Goal: Transaction & Acquisition: Purchase product/service

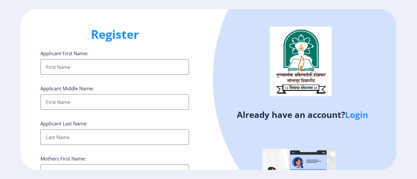
select select
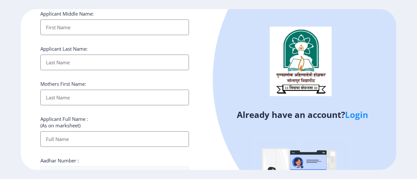
scroll to position [75, 0]
click at [356, 114] on link "Login" at bounding box center [356, 115] width 23 height 12
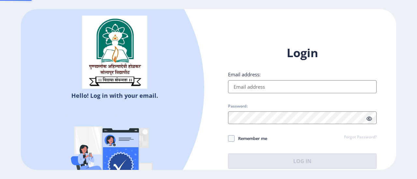
type input "[EMAIL_ADDRESS][DOMAIN_NAME]"
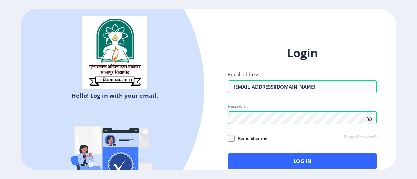
click at [262, 142] on span "Remember me" at bounding box center [250, 139] width 33 height 8
click at [228, 139] on input "Remember me" at bounding box center [228, 139] width 0 height 0
checkbox input "true"
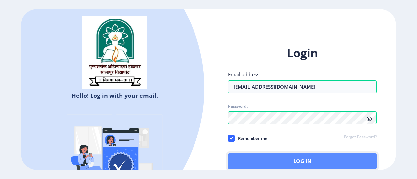
click at [283, 161] on button "Log In" at bounding box center [302, 162] width 148 height 16
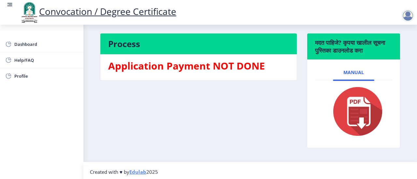
scroll to position [152, 0]
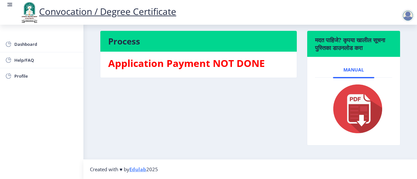
click at [357, 122] on img at bounding box center [353, 109] width 60 height 52
click at [212, 65] on h3 "Application Payment NOT DONE" at bounding box center [198, 63] width 181 height 13
click at [181, 107] on div "Process Application Payment NOT DONE" at bounding box center [198, 93] width 207 height 125
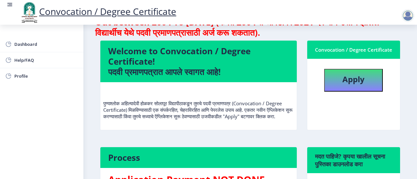
scroll to position [0, 0]
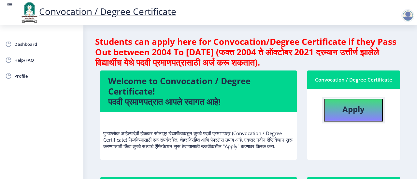
click at [334, 108] on button "Apply" at bounding box center [353, 110] width 59 height 23
select select
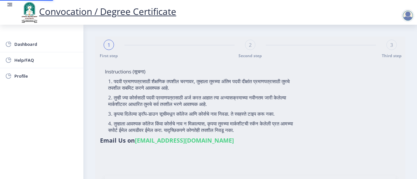
type input "[PERSON_NAME] [PERSON_NAME]"
type input "SHOBHA"
type input "2017032500251615"
select select "Regular"
select select "2020"
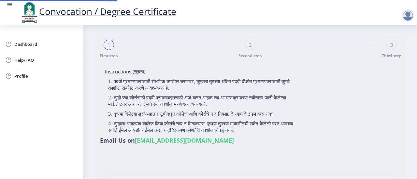
select select "December"
select select "Grade A"
type input "725161"
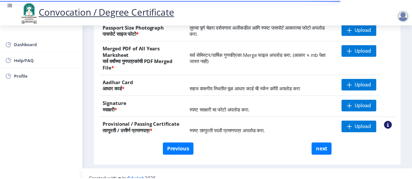
scroll to position [147, 0]
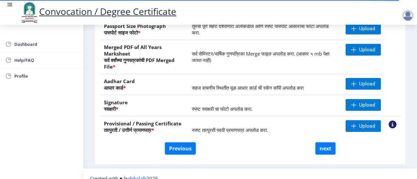
click at [390, 123] on nb-action at bounding box center [392, 125] width 8 height 8
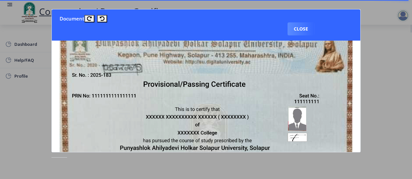
scroll to position [0, 0]
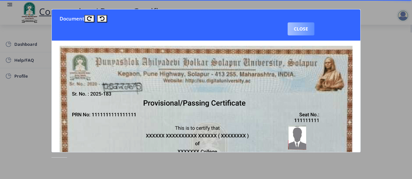
click at [305, 28] on button "Close" at bounding box center [300, 28] width 27 height 13
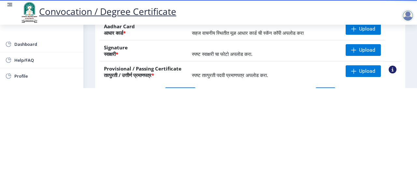
scroll to position [110, 0]
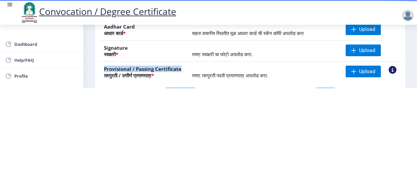
drag, startPoint x: 104, startPoint y: 65, endPoint x: 180, endPoint y: 65, distance: 76.2
click at [180, 65] on th "Provisional / Passing Certificate तात्पुरती / उत्तीर्ण प्रमाणपत्र *" at bounding box center [144, 72] width 88 height 21
copy th "Provisional / Passing Certificate"
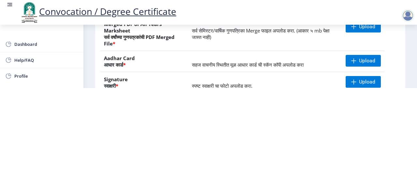
scroll to position [80, 0]
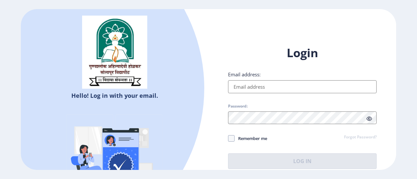
click at [244, 87] on input "Email address:" at bounding box center [302, 86] width 148 height 13
type input "[EMAIL_ADDRESS][DOMAIN_NAME]"
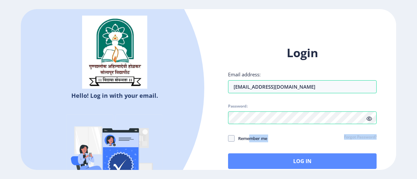
drag, startPoint x: 250, startPoint y: 139, endPoint x: 258, endPoint y: 158, distance: 21.0
click at [258, 158] on div "Login Email address: rohitkumbhar043@gmail.com Password: Remember me Forgot Pas…" at bounding box center [302, 107] width 148 height 124
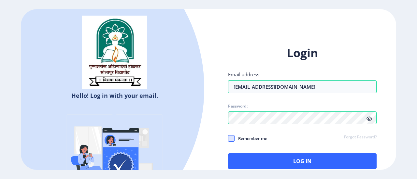
click at [232, 141] on span at bounding box center [231, 138] width 7 height 7
click at [228, 139] on input "Remember me" at bounding box center [228, 139] width 0 height 0
checkbox input "true"
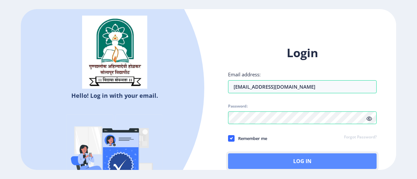
click at [257, 164] on button "Log In" at bounding box center [302, 162] width 148 height 16
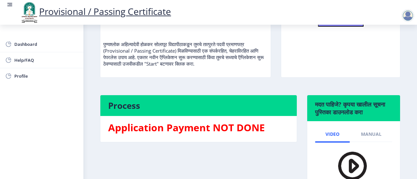
scroll to position [158, 0]
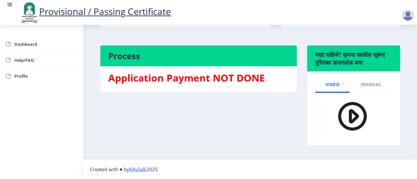
click at [206, 123] on div "Process Application Payment NOT DONE" at bounding box center [198, 100] width 207 height 110
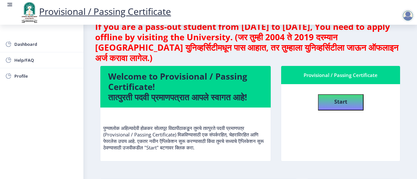
scroll to position [15, 0]
click at [329, 98] on button "Start" at bounding box center [341, 102] width 46 height 16
select select
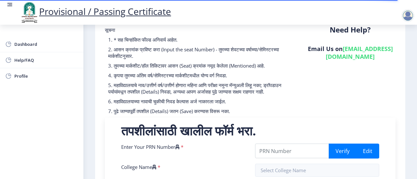
scroll to position [42, 0]
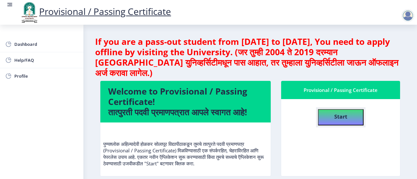
click at [325, 116] on button "Start" at bounding box center [341, 117] width 46 height 16
select select
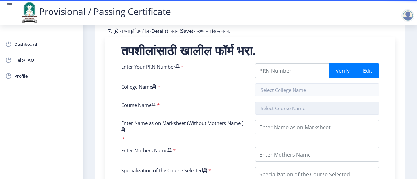
scroll to position [122, 0]
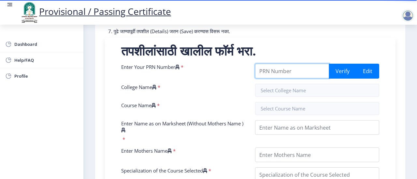
click at [285, 78] on input "Enter Your PRN Number" at bounding box center [292, 71] width 74 height 15
paste input "2017032500251615"
type input "2017032500251615"
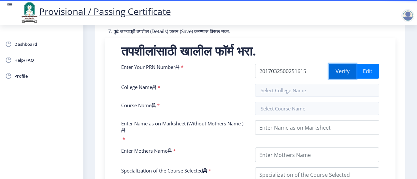
click at [343, 79] on button "Verify" at bounding box center [343, 71] width 28 height 15
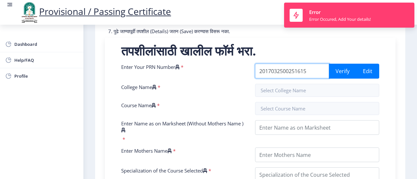
click at [311, 77] on input "2017032500251615" at bounding box center [292, 71] width 74 height 15
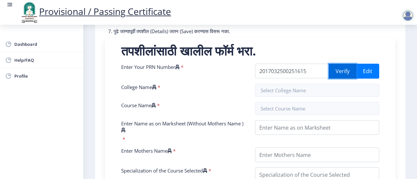
click at [340, 77] on button "Verify" at bounding box center [343, 71] width 28 height 15
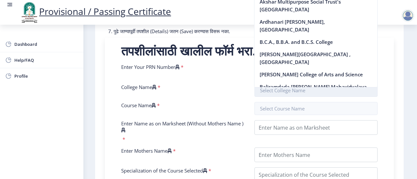
click at [301, 96] on input "text" at bounding box center [315, 90] width 123 height 13
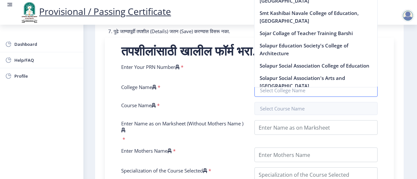
scroll to position [1512, 0]
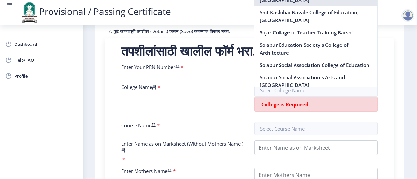
type input "SKN Sinhgad College of Engineering, Korti"
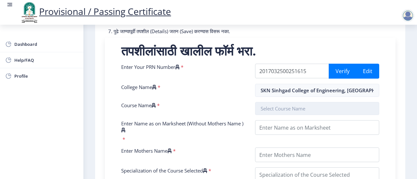
click at [300, 114] on input "text" at bounding box center [317, 108] width 124 height 13
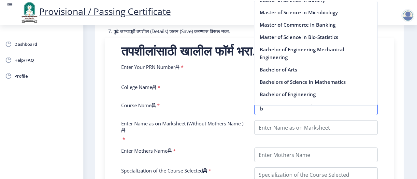
scroll to position [462, 0]
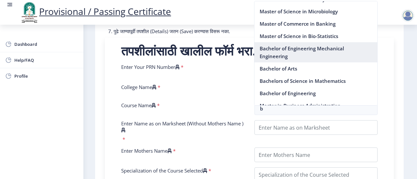
click at [298, 57] on nb-option "Bachelor of Engineering Mechanical Engineering" at bounding box center [315, 52] width 123 height 20
type input "Bachelor of Engineering Mechanical Engineering"
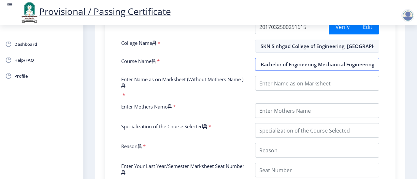
scroll to position [167, 0]
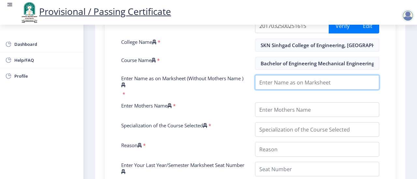
click at [278, 84] on input "Enter Name as on Marksheet (Without Mothers Name )" at bounding box center [317, 82] width 124 height 15
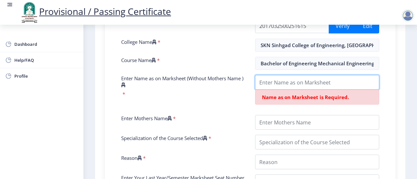
paste input "[PERSON_NAME] [PERSON_NAME]"
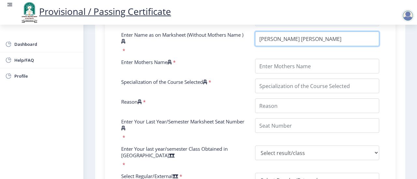
scroll to position [212, 0]
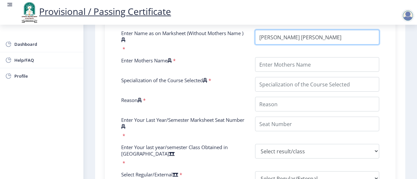
type input "[PERSON_NAME] [PERSON_NAME]"
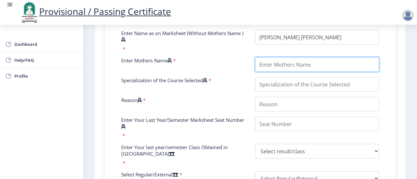
click at [293, 71] on input "Enter Mothers Name" at bounding box center [317, 64] width 124 height 15
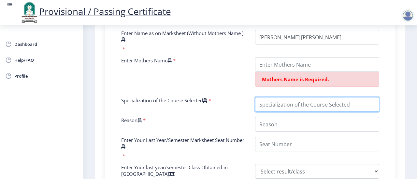
click at [301, 109] on input "Specialization of the Course Selected" at bounding box center [317, 104] width 124 height 15
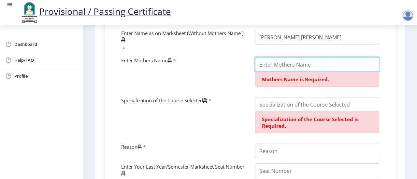
click at [297, 69] on input "Enter Mothers Name" at bounding box center [317, 64] width 124 height 15
paste input ":SHOBHA"
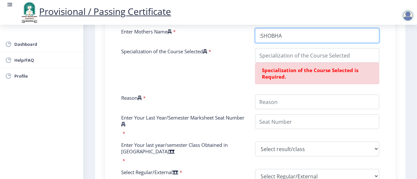
scroll to position [242, 0]
type input ":SHOBHA"
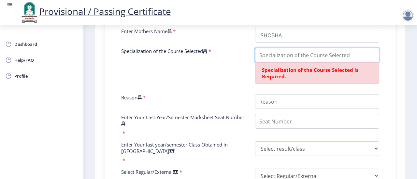
click at [294, 63] on input "Specialization of the Course Selected" at bounding box center [317, 55] width 124 height 15
click at [306, 63] on input "Specialization of the Course Selected" at bounding box center [317, 55] width 124 height 15
click at [234, 65] on div "Specialization of the Course Selected *" at bounding box center [183, 68] width 134 height 41
click at [287, 59] on input "Specialization of the Course Selected" at bounding box center [317, 55] width 124 height 15
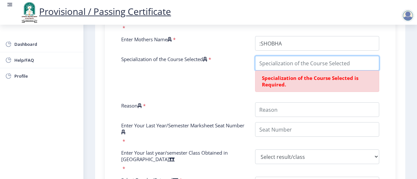
scroll to position [234, 0]
click at [287, 59] on div "Enter Your PRN Number * 2017032500251615 Verify Edit College Name * SKN Sinhgad…" at bounding box center [250, 114] width 268 height 324
click at [280, 67] on input "Specialization of the Course Selected" at bounding box center [317, 63] width 124 height 15
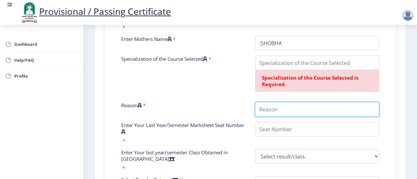
click at [282, 117] on input "Reason" at bounding box center [317, 109] width 124 height 15
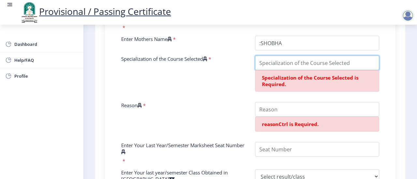
click at [284, 67] on input "Specialization of the Course Selected" at bounding box center [317, 63] width 124 height 15
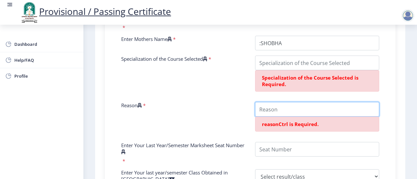
click at [268, 114] on input "Reason" at bounding box center [317, 109] width 124 height 15
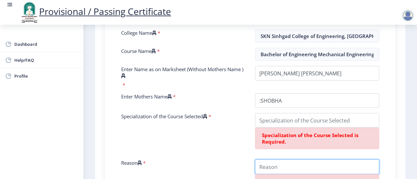
scroll to position [181, 0]
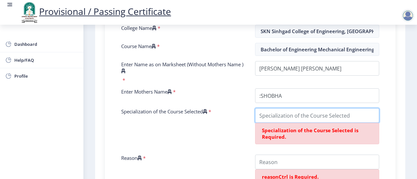
click at [277, 118] on input "Specialization of the Course Selected" at bounding box center [317, 115] width 124 height 15
paste input "MECHANICAL ENGINEERING"
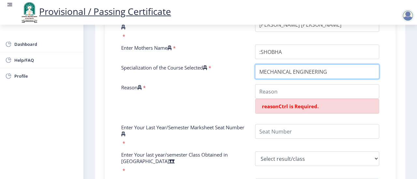
scroll to position [225, 0]
type input "MECHANICAL ENGINEERING"
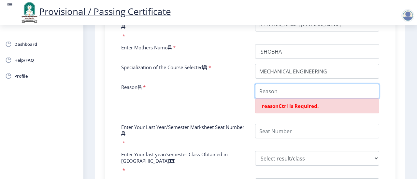
click at [287, 98] on input "Reason" at bounding box center [317, 91] width 124 height 15
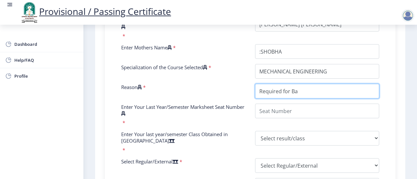
paste input "Background Verification"
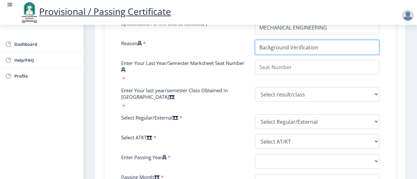
scroll to position [270, 0]
type input "Background Verification"
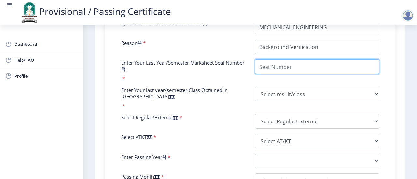
click at [299, 74] on input "Enter Your Last Year/Semester Marksheet Seat Number" at bounding box center [317, 67] width 124 height 15
paste input "725161"
type input "725161"
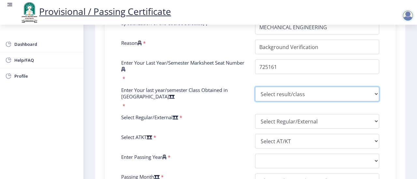
click at [303, 100] on select "Select result/class DISTINCTION FIRST CLASS HIGHER SECOND CLASS SECOND CLASS PA…" at bounding box center [317, 94] width 124 height 15
select select "Grade A"
click at [255, 93] on select "Select result/class DISTINCTION FIRST CLASS HIGHER SECOND CLASS SECOND CLASS PA…" at bounding box center [317, 94] width 124 height 15
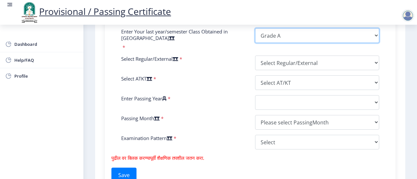
scroll to position [334, 0]
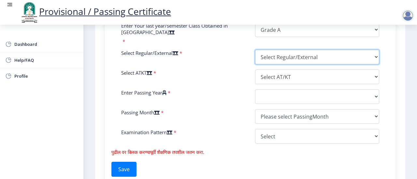
click at [284, 64] on select "Select Regular/External Regular External Special" at bounding box center [317, 57] width 124 height 15
select select "Regular"
click at [255, 56] on select "Select Regular/External Regular External Special" at bounding box center [317, 57] width 124 height 15
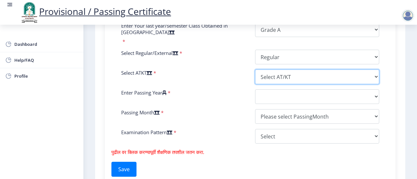
click at [292, 79] on select "Select AT/KT None ATKT" at bounding box center [317, 77] width 124 height 15
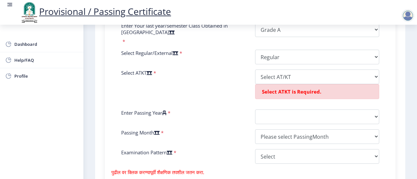
click at [218, 73] on div "Enter Your PRN Number * 2017032500251615 Verify Edit College Name * SKN Sinhgad…" at bounding box center [250, 11] width 268 height 318
click at [264, 84] on select "Select AT/KT None ATKT" at bounding box center [317, 77] width 124 height 15
select select "None"
click at [255, 76] on select "Select AT/KT None ATKT" at bounding box center [317, 77] width 124 height 15
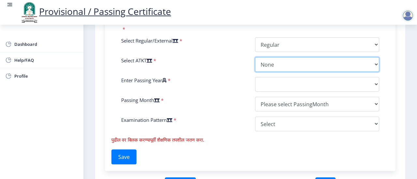
scroll to position [348, 0]
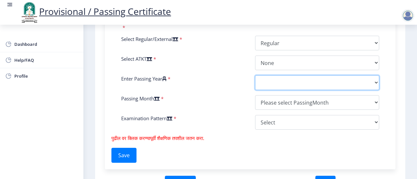
click at [273, 90] on select "2025 2024 2023 2022 2021 2020 2019 2018 2017 2016 2015 2014 2013 2012 2011 2010…" at bounding box center [317, 83] width 124 height 15
select select "2020"
click at [255, 81] on select "2025 2024 2023 2022 2021 2020 2019 2018 2017 2016 2015 2014 2013 2012 2011 2010…" at bounding box center [317, 83] width 124 height 15
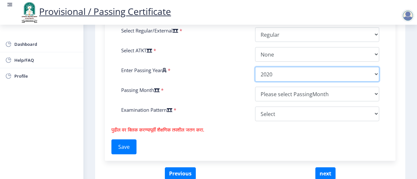
scroll to position [357, 0]
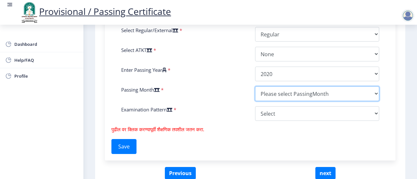
click at [282, 99] on select "Please select PassingMonth (01) January (02) February (03) March (04) April (05…" at bounding box center [317, 94] width 124 height 15
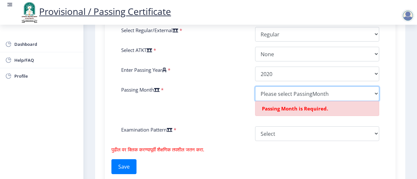
click at [293, 101] on select "Please select PassingMonth (01) January (02) February (03) March (04) April (05…" at bounding box center [317, 94] width 124 height 15
select select "March"
click at [255, 92] on select "Please select PassingMonth (01) January (02) February (03) March (04) April (05…" at bounding box center [317, 94] width 124 height 15
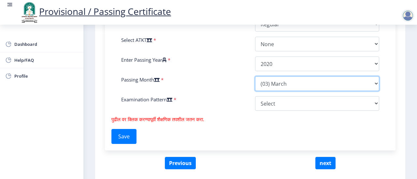
scroll to position [368, 0]
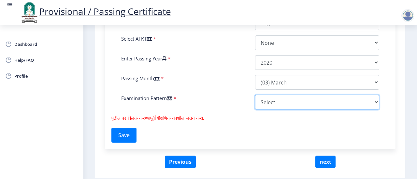
click at [291, 110] on select "Select Yearly Semester" at bounding box center [317, 102] width 124 height 15
select select "Semester"
click at [255, 101] on select "Select Yearly Semester" at bounding box center [317, 102] width 124 height 15
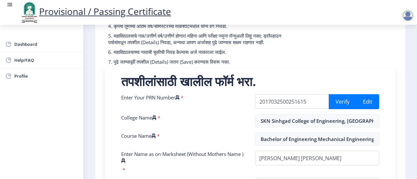
scroll to position [88, 0]
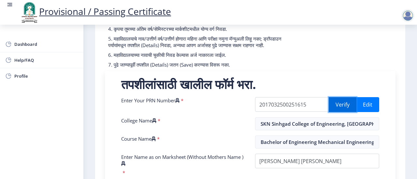
click at [343, 112] on button "Verify" at bounding box center [343, 104] width 28 height 15
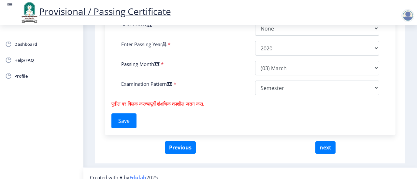
scroll to position [396, 0]
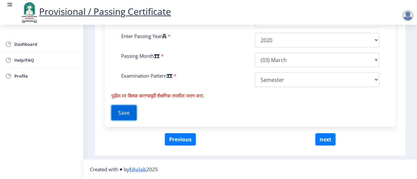
click at [128, 113] on button "Save" at bounding box center [123, 112] width 25 height 15
click at [323, 143] on button "next" at bounding box center [325, 139] width 20 height 12
select select
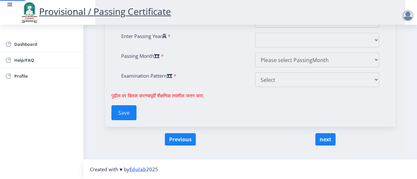
scroll to position [0, 0]
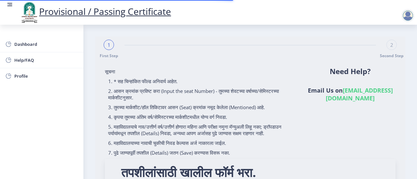
type input "2017032500251615"
type input "SKN Sinhgad College of Engineering, Korti"
type input "Bachelor of Engineering Mechanical Engineering"
type input "KUMBHAR ROHIT RAGUNATH"
type input ":SHOBHA"
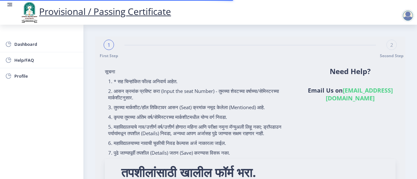
type input "MECHANICAL ENGINEERING"
type input "Background Verification"
type input "725161"
select select "Grade A"
select select "Regular"
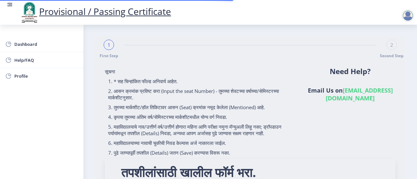
select select "None"
select select "2020"
select select "March"
select select "Semester"
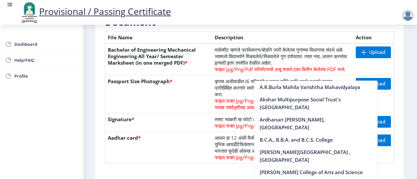
click at [187, 85] on th "Passport Size Photograph *" at bounding box center [158, 95] width 107 height 38
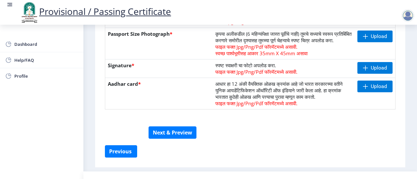
scroll to position [194, 0]
click at [158, 139] on button "Next & Preview" at bounding box center [172, 133] width 48 height 12
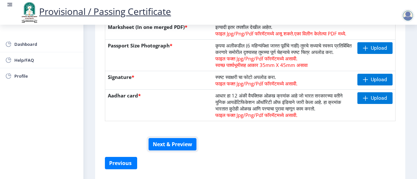
scroll to position [183, 0]
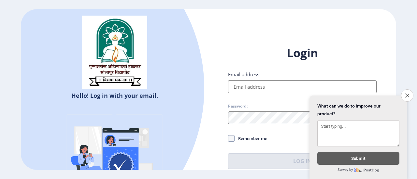
click at [240, 87] on input "Email address:" at bounding box center [302, 86] width 148 height 13
type input "[EMAIL_ADDRESS][DOMAIN_NAME]"
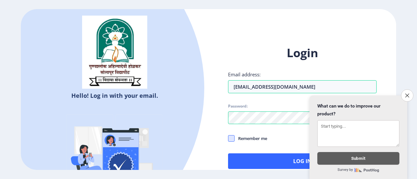
click at [232, 141] on span at bounding box center [231, 138] width 7 height 7
click at [228, 139] on input "Remember me" at bounding box center [228, 139] width 0 height 0
checkbox input "true"
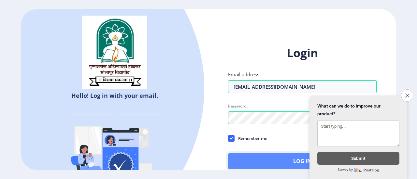
click at [253, 161] on button "Log In" at bounding box center [302, 162] width 148 height 16
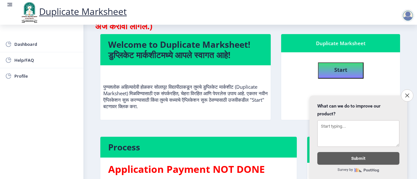
scroll to position [42, 0]
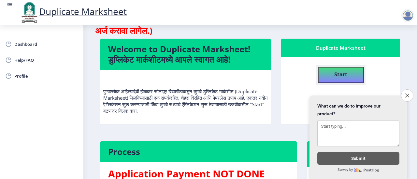
click at [331, 74] on button "Start" at bounding box center [341, 75] width 46 height 16
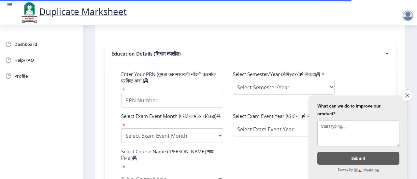
scroll to position [198, 0]
click at [403, 91] on button "Close survey" at bounding box center [407, 96] width 14 height 14
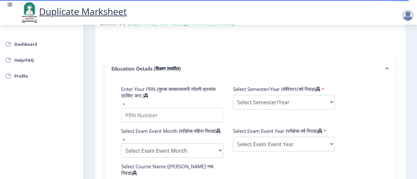
scroll to position [179, 0]
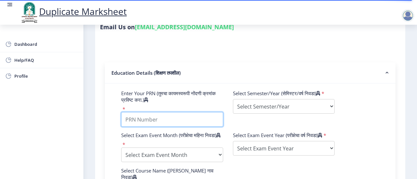
click at [186, 116] on input "Enter Your PRN (तुमचा कायमस्वरूपी नोंदणी क्रमांक प्रविष्ट करा.)" at bounding box center [172, 119] width 102 height 15
type input "2017032500251615"
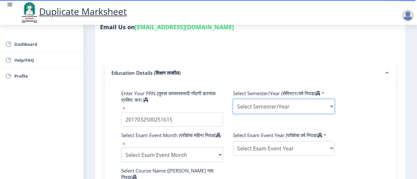
click at [267, 112] on select "Select Semester/Year Semester I Semester II Semester III Semester IV Semester V…" at bounding box center [284, 106] width 102 height 15
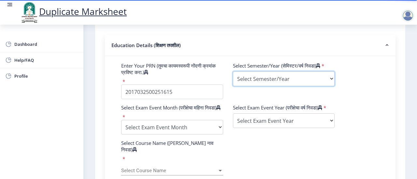
scroll to position [207, 0]
click at [252, 82] on select "Select Semester/Year Semester I Semester II Semester III Semester IV Semester V…" at bounding box center [284, 78] width 102 height 15
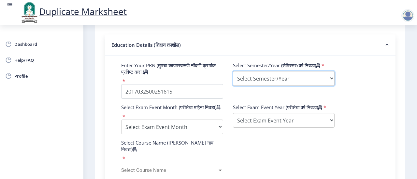
select select "Semester VIII"
click at [233, 71] on select "Select Semester/Year Semester I Semester II Semester III Semester IV Semester V…" at bounding box center [284, 78] width 102 height 15
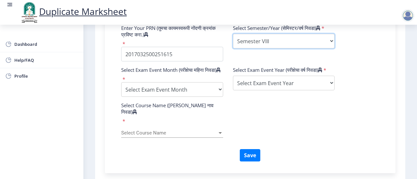
scroll to position [245, 0]
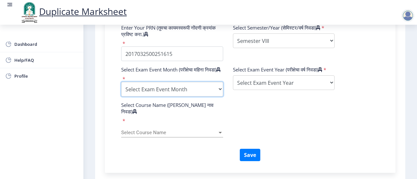
click at [197, 94] on select "Select Exam Event Month October March" at bounding box center [172, 89] width 102 height 15
select select "March"
click at [121, 88] on select "Select Exam Event Month October March" at bounding box center [172, 89] width 102 height 15
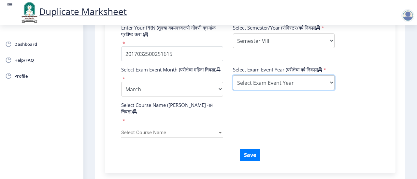
click at [273, 87] on select "Select Exam Event Year 2025 2024 2023 2022 2021 2020 2019 2018 2017 2016 2015 2…" at bounding box center [284, 83] width 102 height 15
select select "2020"
click at [233, 82] on select "Select Exam Event Year 2025 2024 2023 2022 2021 2020 2019 2018 2017 2016 2015 2…" at bounding box center [284, 83] width 102 height 15
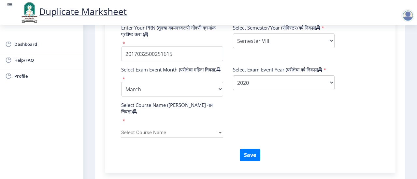
click at [180, 130] on span "Select Course Name" at bounding box center [169, 133] width 96 height 6
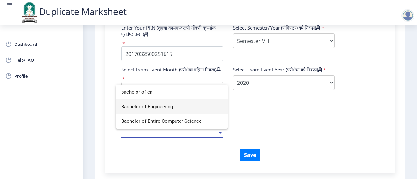
type input "bachelor of en"
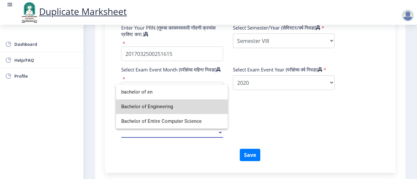
click at [174, 109] on span "Bachelor of Engineering" at bounding box center [171, 107] width 101 height 15
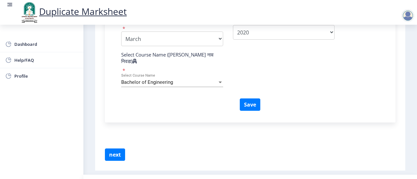
scroll to position [300, 0]
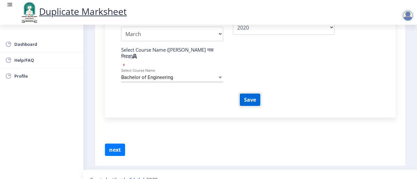
click at [252, 95] on button "Save" at bounding box center [250, 100] width 21 height 12
select select
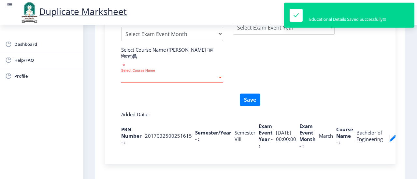
click at [163, 75] on span "Select Course Name" at bounding box center [169, 78] width 96 height 6
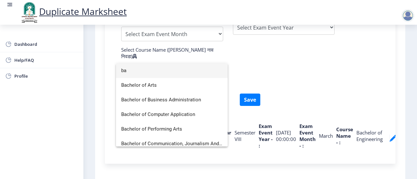
type input "b"
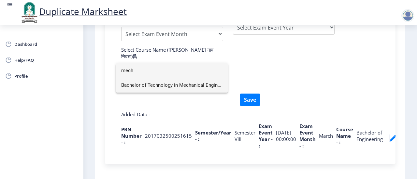
type input "mech"
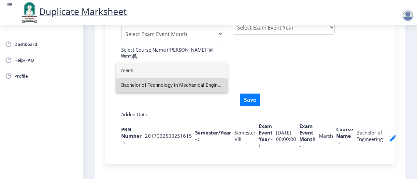
click at [166, 83] on span "Bachelor of Technology in Mechanical Engineering" at bounding box center [171, 85] width 101 height 15
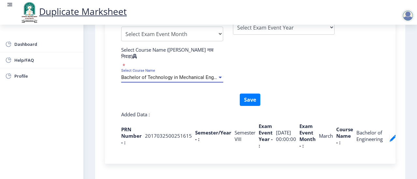
click at [179, 75] on span "Bachelor of Technology in Mechanical Engineering" at bounding box center [176, 78] width 110 height 6
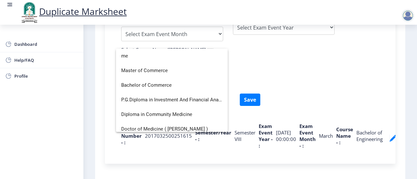
type input "m"
click at [292, 50] on div at bounding box center [208, 89] width 417 height 179
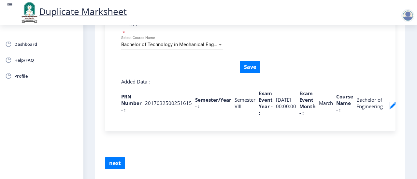
scroll to position [335, 0]
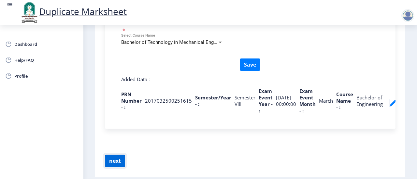
click at [120, 155] on button "next" at bounding box center [115, 161] width 20 height 12
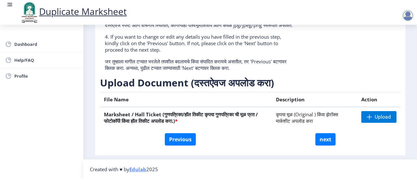
scroll to position [175, 0]
click at [386, 115] on span "Upload" at bounding box center [382, 117] width 16 height 7
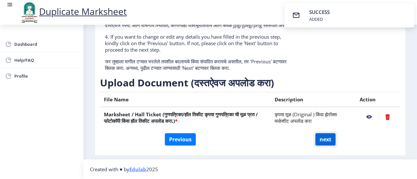
click at [317, 138] on button "next" at bounding box center [325, 139] width 20 height 12
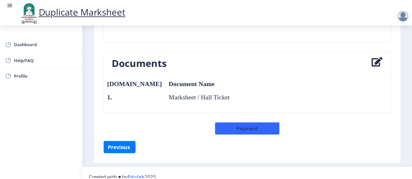
scroll to position [305, 0]
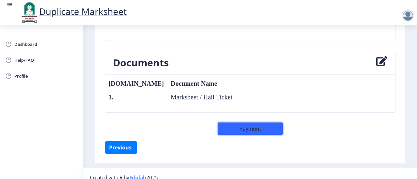
click at [270, 130] on button "Payment" at bounding box center [249, 129] width 65 height 12
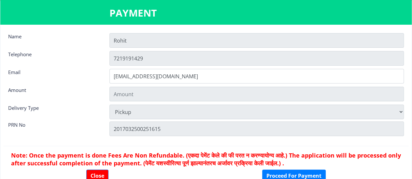
type input "301"
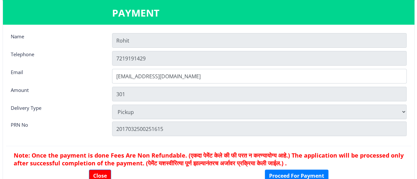
scroll to position [1, 0]
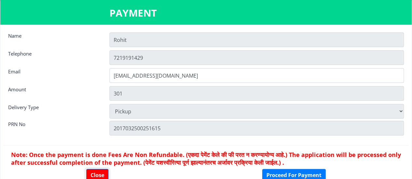
click at [96, 172] on button "Close" at bounding box center [97, 175] width 22 height 12
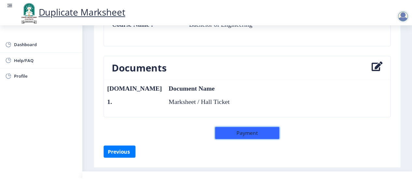
scroll to position [311, 0]
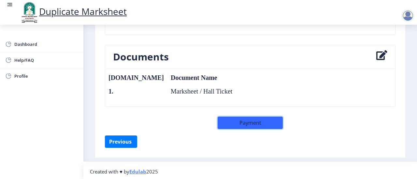
click at [230, 120] on button "Payment" at bounding box center [249, 123] width 65 height 12
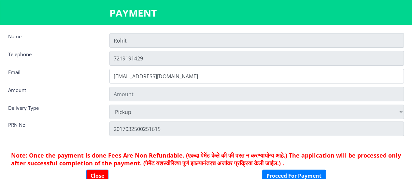
type input "301"
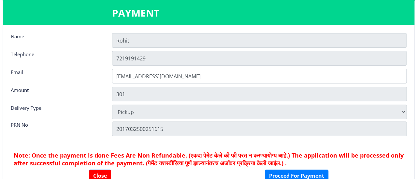
scroll to position [1, 0]
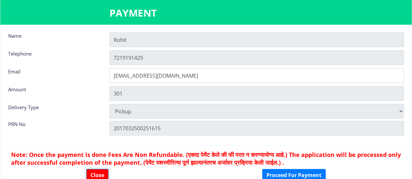
click at [102, 175] on button "Close" at bounding box center [97, 175] width 22 height 12
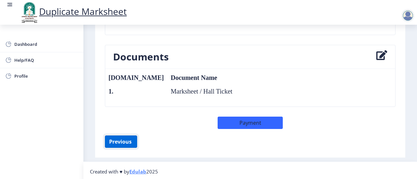
click at [130, 140] on button "Previous ‍" at bounding box center [121, 142] width 32 height 12
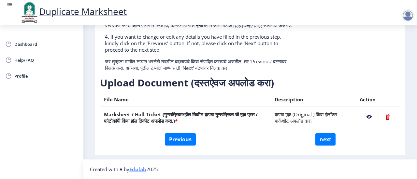
scroll to position [175, 0]
click at [341, 113] on td "कृपया मूळ (Original ) किंवा झेरॉक्स मार्कशीट अपलोड करा" at bounding box center [313, 117] width 85 height 21
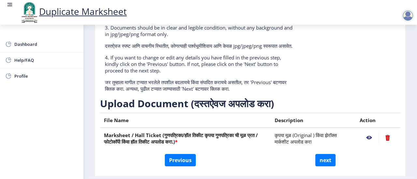
scroll to position [151, 0]
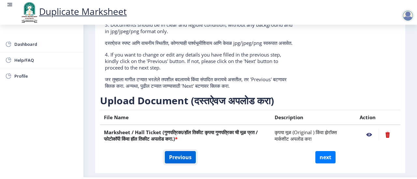
click at [186, 162] on button "Previous" at bounding box center [180, 157] width 31 height 12
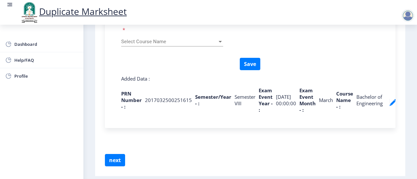
scroll to position [336, 0]
click at [390, 99] on nb-action at bounding box center [392, 103] width 7 height 8
type input "2017032500251615"
select select "Semester VIII"
select select "March"
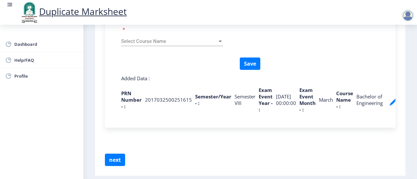
select select "2020"
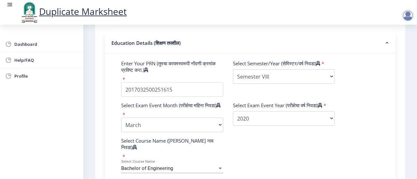
scroll to position [203, 0]
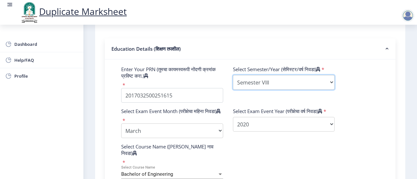
click at [282, 81] on select "Select Semester/Year Semester I Semester II Semester III Semester IV Semester V…" at bounding box center [284, 82] width 102 height 15
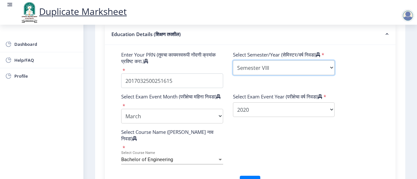
scroll to position [217, 0]
click at [263, 73] on select "Select Semester/Year Semester I Semester II Semester III Semester IV Semester V…" at bounding box center [284, 68] width 102 height 15
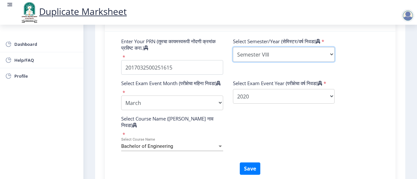
scroll to position [231, 0]
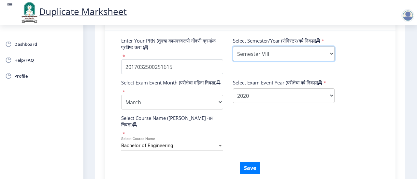
click at [267, 55] on select "Select Semester/Year Semester I Semester II Semester III Semester IV Semester V…" at bounding box center [284, 54] width 102 height 15
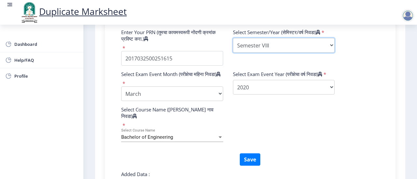
scroll to position [238, 0]
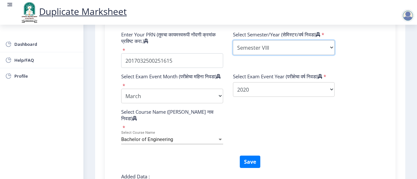
click at [269, 47] on select "Select Semester/Year Semester I Semester II Semester III Semester IV Semester V…" at bounding box center [284, 47] width 102 height 15
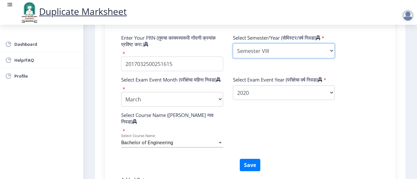
scroll to position [233, 0]
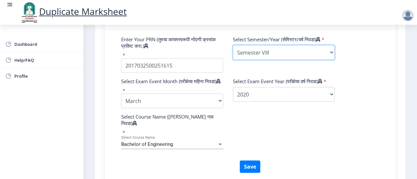
click at [268, 49] on select "Select Semester/Year Semester I Semester II Semester III Semester IV Semester V…" at bounding box center [284, 52] width 102 height 15
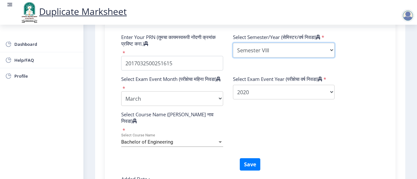
scroll to position [233, 0]
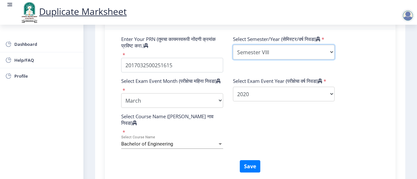
click at [274, 49] on select "Select Semester/Year Semester I Semester II Semester III Semester IV Semester V…" at bounding box center [284, 52] width 102 height 15
select select "Fourth Year"
click at [233, 45] on select "Select Semester/Year Semester I Semester II Semester III Semester IV Semester V…" at bounding box center [284, 52] width 102 height 15
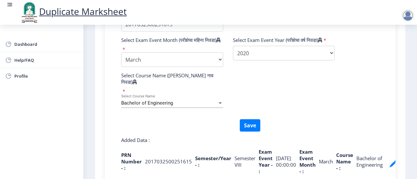
scroll to position [280, 0]
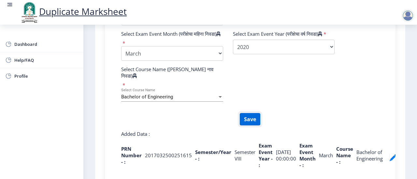
click at [248, 113] on button "Save" at bounding box center [250, 119] width 21 height 12
select select
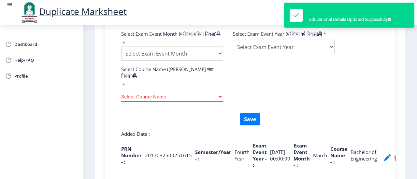
click at [180, 88] on div "Select Course Name Select Course Name" at bounding box center [172, 95] width 102 height 14
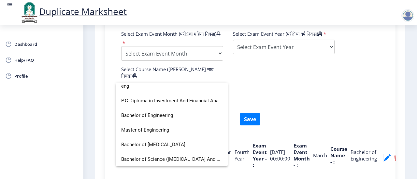
scroll to position [0, 0]
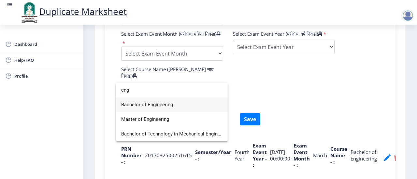
type input "eng"
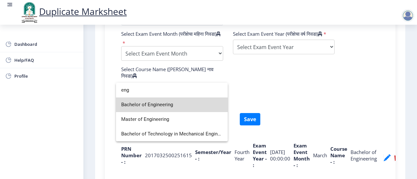
click at [175, 106] on span "Bachelor of Engineering" at bounding box center [171, 105] width 101 height 15
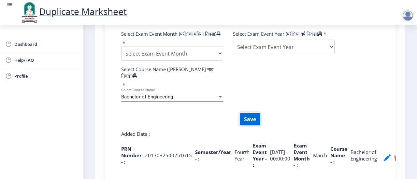
click at [249, 113] on button "Save" at bounding box center [250, 119] width 21 height 12
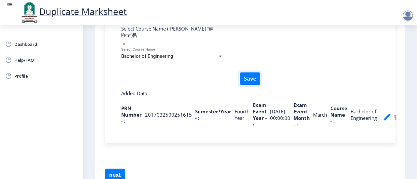
scroll to position [325, 0]
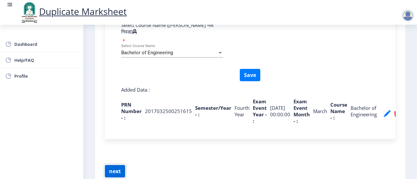
click at [113, 169] on button "next" at bounding box center [115, 171] width 20 height 12
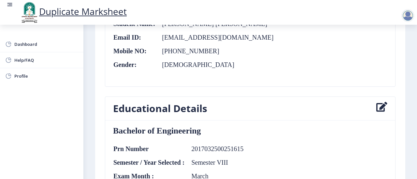
scroll to position [120, 0]
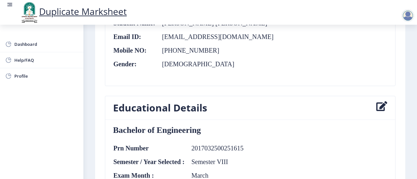
click at [382, 103] on icon at bounding box center [381, 108] width 11 height 13
click at [380, 105] on icon at bounding box center [381, 108] width 11 height 13
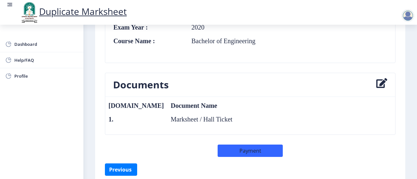
scroll to position [285, 0]
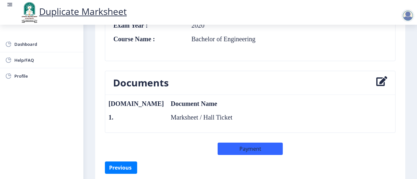
click at [382, 78] on icon at bounding box center [381, 83] width 11 height 13
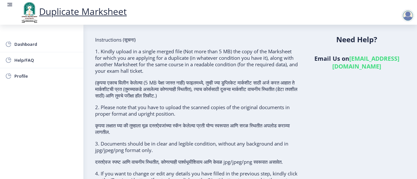
scroll to position [121, 0]
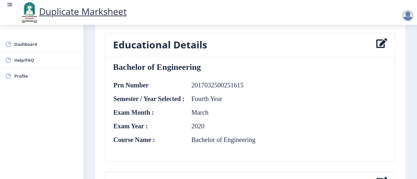
scroll to position [180, 0]
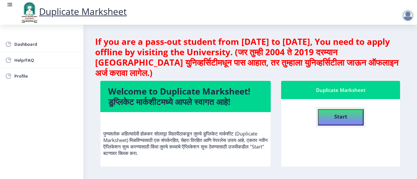
click at [335, 119] on b "Start" at bounding box center [340, 116] width 13 height 7
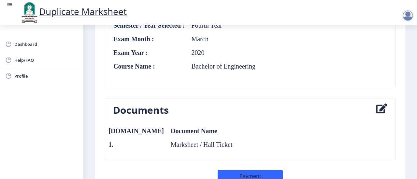
scroll to position [311, 0]
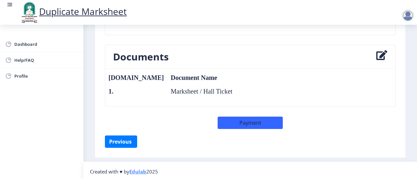
click at [380, 52] on icon at bounding box center [381, 56] width 11 height 13
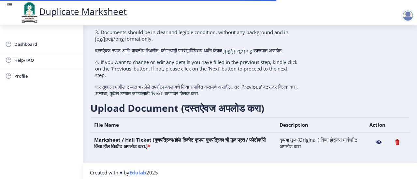
scroll to position [121, 0]
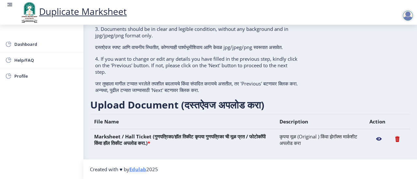
click at [395, 139] on nb-action at bounding box center [397, 139] width 18 height 12
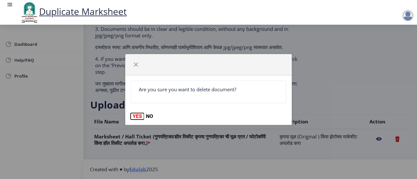
click at [139, 114] on button "YES" at bounding box center [137, 116] width 13 height 7
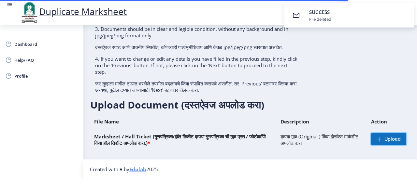
click at [380, 141] on span at bounding box center [378, 139] width 5 height 5
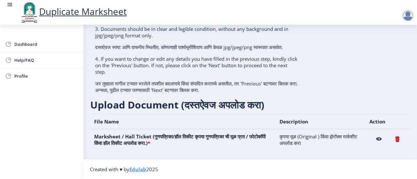
click at [374, 138] on nb-action at bounding box center [378, 139] width 19 height 12
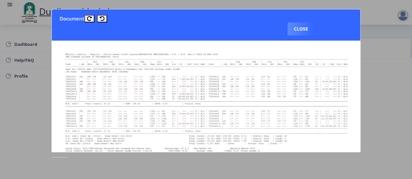
click at [275, 106] on img at bounding box center [206, 104] width 293 height 116
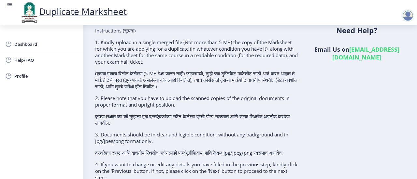
scroll to position [0, 0]
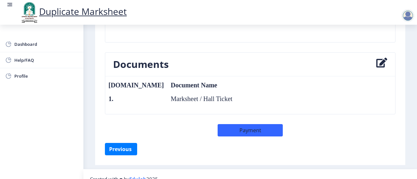
scroll to position [311, 0]
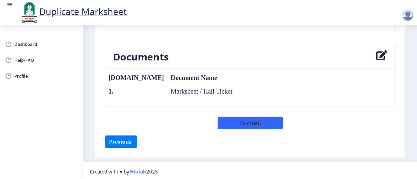
click at [376, 53] on icon at bounding box center [381, 56] width 11 height 13
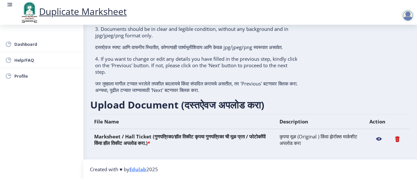
scroll to position [121, 0]
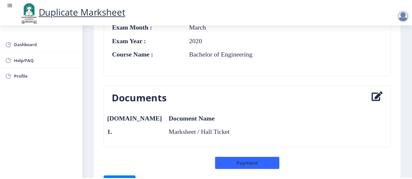
scroll to position [268, 0]
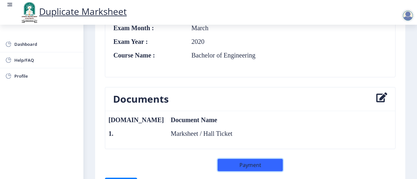
click at [260, 165] on button "Payment" at bounding box center [249, 165] width 65 height 12
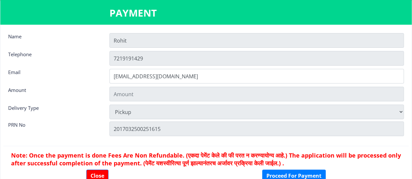
type input "301"
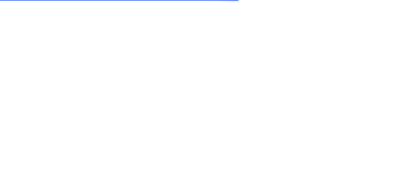
type input "[EMAIL_ADDRESS][DOMAIN_NAME]"
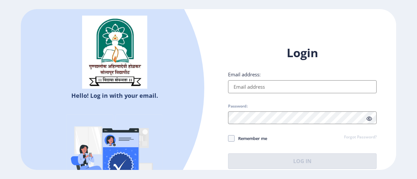
type input "[EMAIL_ADDRESS][DOMAIN_NAME]"
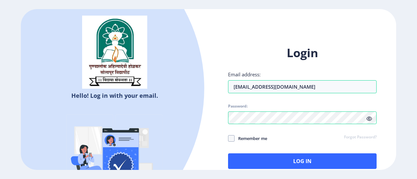
click at [240, 137] on span "Remember me" at bounding box center [250, 139] width 33 height 8
click at [228, 139] on input "Remember me" at bounding box center [228, 139] width 0 height 0
checkbox input "true"
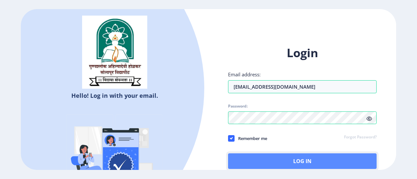
click at [258, 159] on button "Log In" at bounding box center [302, 162] width 148 height 16
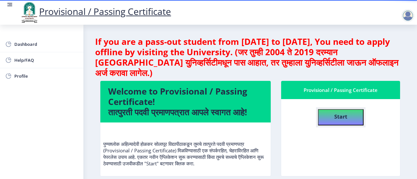
click at [337, 118] on b "Start" at bounding box center [340, 116] width 13 height 7
select select
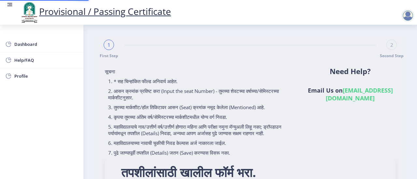
type input "2017032500251615"
type input "SKN Sinhgad College of Engineering, [GEOGRAPHIC_DATA]"
type input "Bachelor of Engineering Mechanical Engineering"
type input "[PERSON_NAME] [PERSON_NAME]"
type input ":SHOBHA"
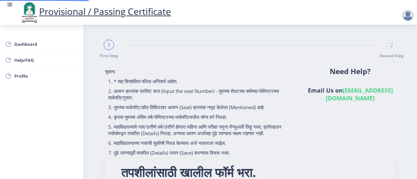
type input "MECHANICAL ENGINEERING"
type input "Background Verification"
type input "725161"
select select "Grade A"
select select "Regular"
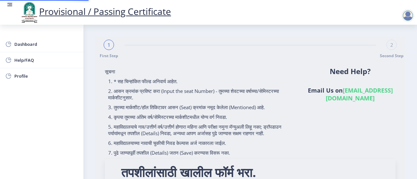
select select "None"
select select "2020"
select select "March"
select select "Semester"
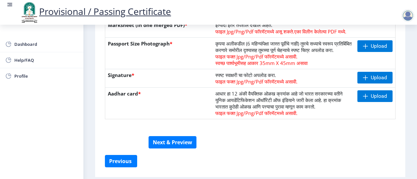
scroll to position [185, 0]
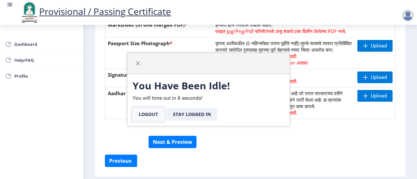
click at [144, 109] on button "Logout" at bounding box center [149, 114] width 32 height 13
click at [144, 113] on button "Logout" at bounding box center [149, 114] width 32 height 13
click at [139, 67] on button "button" at bounding box center [138, 63] width 10 height 10
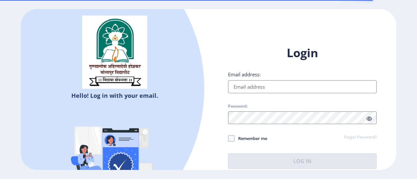
type input "[EMAIL_ADDRESS][DOMAIN_NAME]"
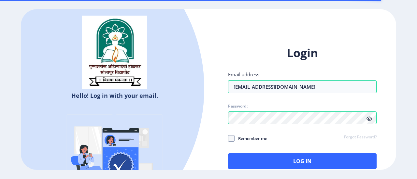
click at [250, 140] on span "Remember me" at bounding box center [250, 139] width 33 height 8
click at [228, 139] on input "Remember me" at bounding box center [228, 139] width 0 height 0
checkbox input "true"
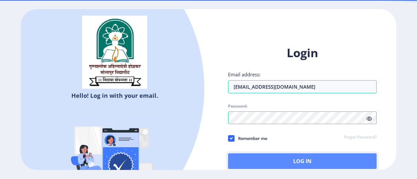
click at [267, 159] on button "Log In" at bounding box center [302, 162] width 148 height 16
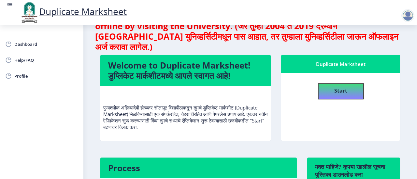
scroll to position [27, 0]
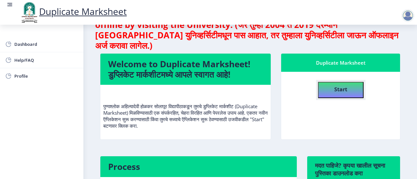
click at [339, 92] on b "Start" at bounding box center [340, 89] width 13 height 7
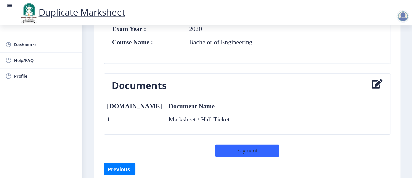
scroll to position [311, 0]
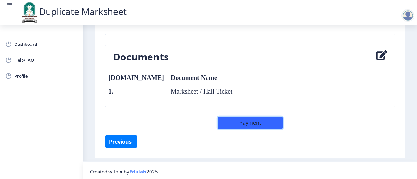
click at [257, 123] on button "Payment" at bounding box center [249, 123] width 65 height 12
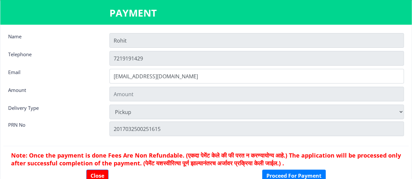
type input "301"
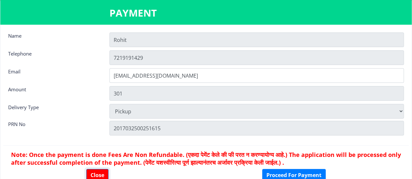
click at [98, 175] on button "Close" at bounding box center [97, 175] width 22 height 12
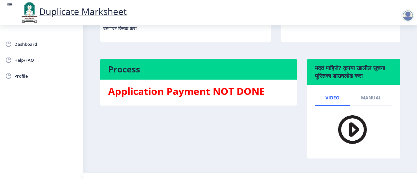
scroll to position [127, 0]
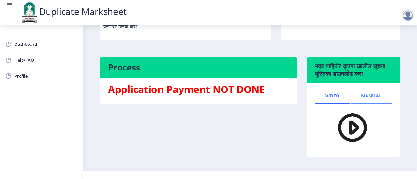
click at [368, 98] on span "Manual" at bounding box center [371, 95] width 21 height 5
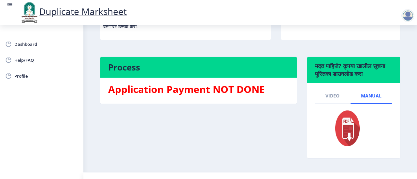
click at [348, 133] on img at bounding box center [343, 128] width 36 height 39
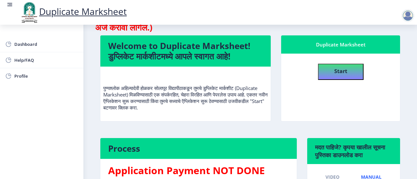
scroll to position [0, 0]
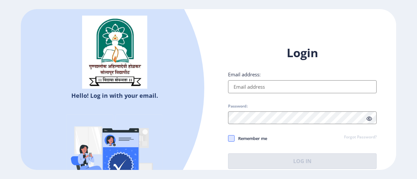
type input "[EMAIL_ADDRESS][DOMAIN_NAME]"
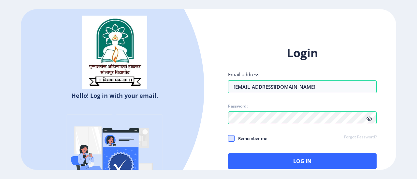
click at [234, 140] on span at bounding box center [231, 138] width 7 height 7
click at [228, 139] on input "Remember me" at bounding box center [228, 139] width 0 height 0
checkbox input "true"
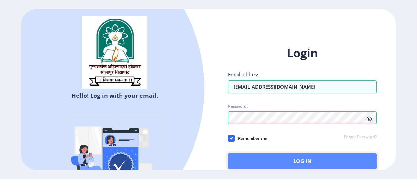
click at [256, 159] on button "Log In" at bounding box center [302, 162] width 148 height 16
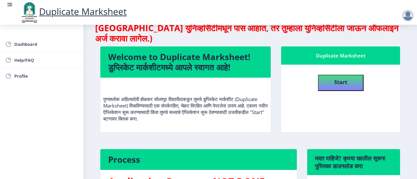
scroll to position [33, 0]
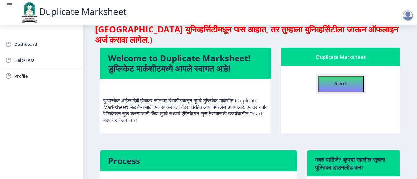
click at [325, 82] on button "Start" at bounding box center [341, 84] width 46 height 16
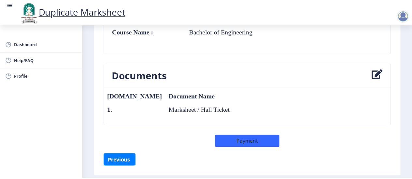
scroll to position [311, 0]
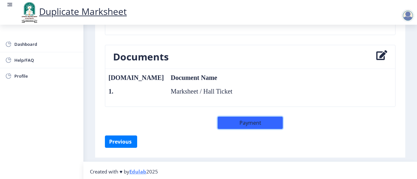
click at [278, 121] on button "Payment" at bounding box center [249, 123] width 65 height 12
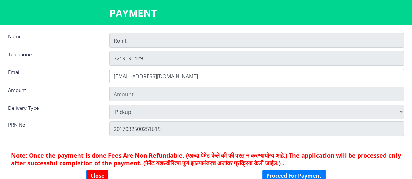
type input "301"
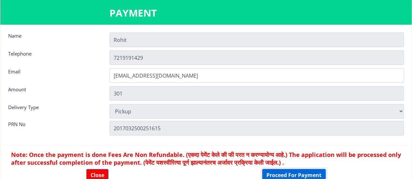
click at [294, 172] on button "Proceed For Payment" at bounding box center [293, 175] width 63 height 12
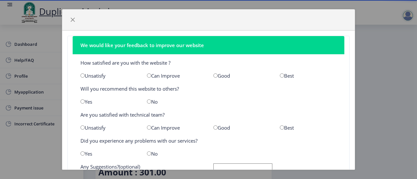
click at [280, 75] on input "radio" at bounding box center [282, 76] width 4 height 4
radio input "true"
click at [280, 125] on div "Best" at bounding box center [308, 128] width 66 height 7
click at [280, 128] on input "radio" at bounding box center [282, 128] width 4 height 4
radio input "true"
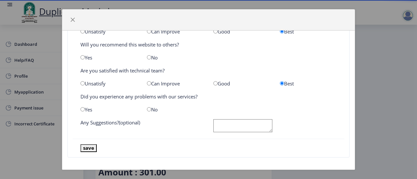
scroll to position [46, 0]
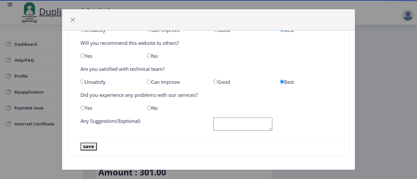
click at [150, 108] on div "No" at bounding box center [175, 108] width 66 height 7
click at [145, 106] on div "No" at bounding box center [175, 108] width 66 height 7
click at [147, 107] on input "radio" at bounding box center [149, 108] width 4 height 4
radio input "true"
click at [94, 142] on nb-card-footer "save" at bounding box center [209, 146] width 272 height 19
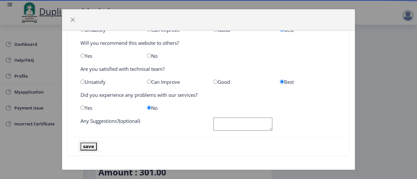
click at [89, 146] on button "save" at bounding box center [88, 146] width 16 height 7
click at [87, 145] on button "save" at bounding box center [88, 146] width 16 height 7
click at [70, 19] on span "button" at bounding box center [72, 19] width 5 height 5
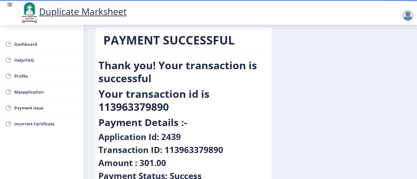
scroll to position [0, 0]
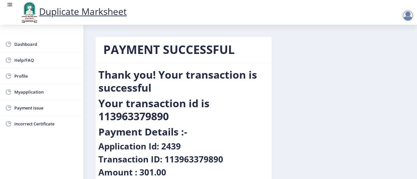
click at [93, 14] on link "Duplicate Marksheet" at bounding box center [73, 11] width 107 height 12
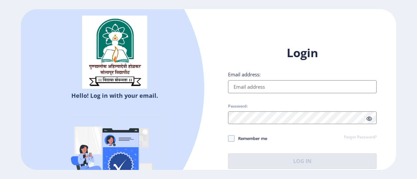
type input "[EMAIL_ADDRESS][DOMAIN_NAME]"
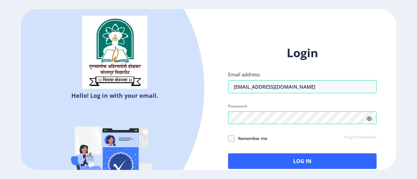
click at [245, 137] on span "Remember me" at bounding box center [250, 139] width 33 height 8
click at [228, 139] on input "Remember me" at bounding box center [228, 139] width 0 height 0
checkbox input "true"
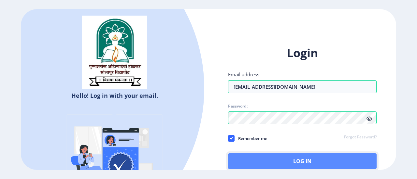
click at [260, 163] on button "Log In" at bounding box center [302, 162] width 148 height 16
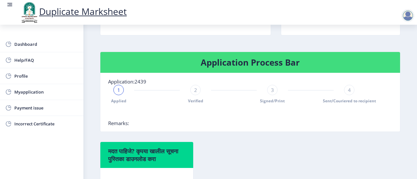
scroll to position [132, 0]
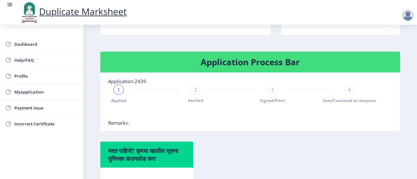
click at [351, 91] on div "4" at bounding box center [349, 90] width 10 height 10
click at [349, 89] on span "4" at bounding box center [349, 90] width 3 height 7
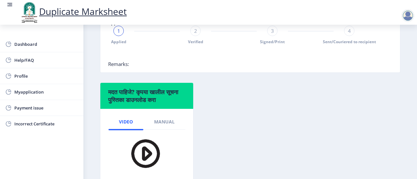
scroll to position [193, 0]
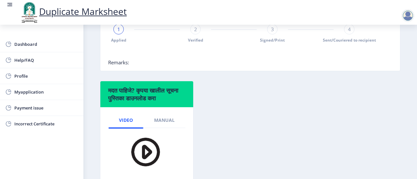
click at [143, 156] on img at bounding box center [142, 151] width 46 height 37
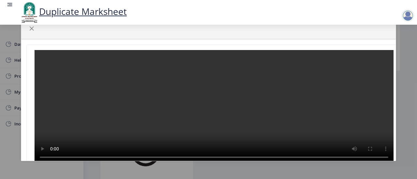
click at [151, 117] on video at bounding box center [214, 107] width 359 height 115
click at [32, 27] on span "button" at bounding box center [31, 28] width 5 height 5
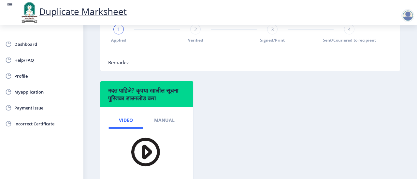
click at [144, 150] on img at bounding box center [142, 151] width 46 height 37
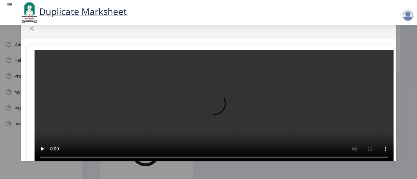
scroll to position [1, 0]
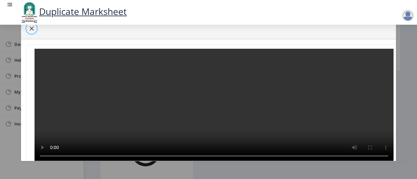
click at [33, 32] on button "button" at bounding box center [31, 28] width 10 height 10
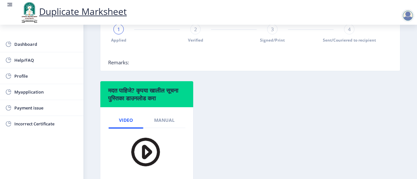
scroll to position [227, 0]
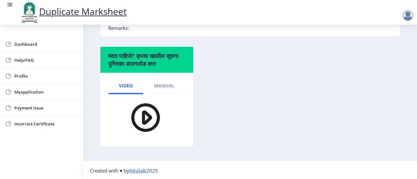
click at [148, 111] on img at bounding box center [142, 117] width 46 height 37
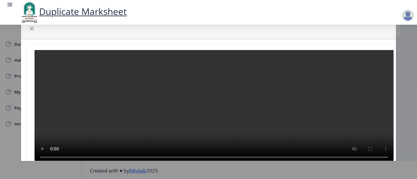
scroll to position [1, 0]
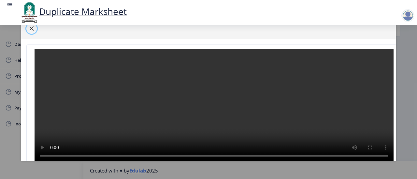
click at [27, 31] on button "button" at bounding box center [31, 28] width 10 height 10
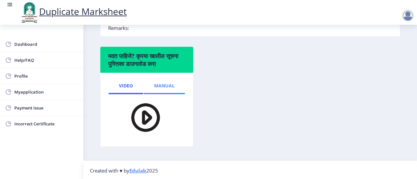
click at [167, 83] on span "Manual" at bounding box center [164, 85] width 21 height 5
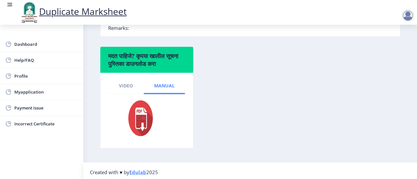
scroll to position [229, 0]
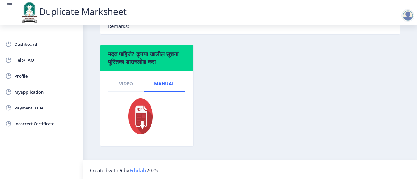
click at [145, 110] on img at bounding box center [137, 116] width 36 height 39
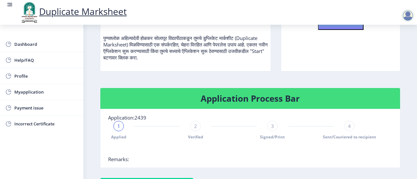
scroll to position [99, 0]
